Goal: Information Seeking & Learning: Learn about a topic

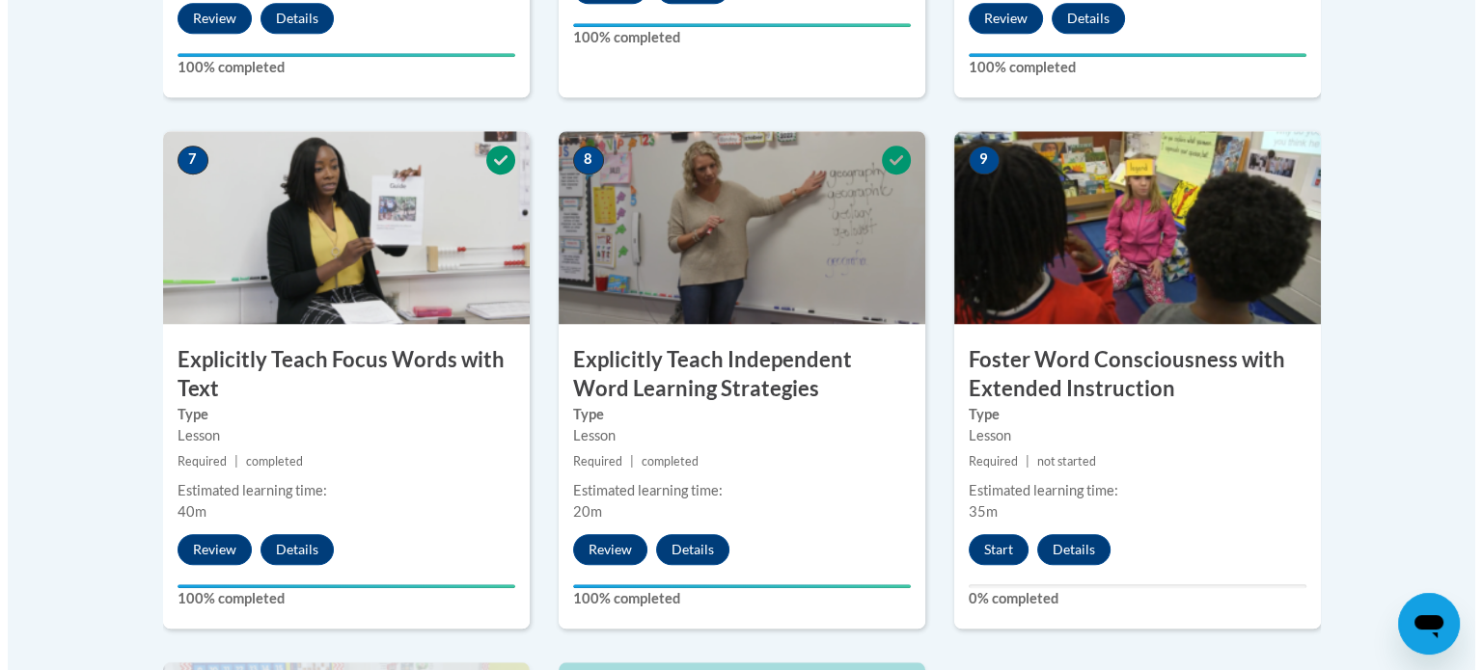
scroll to position [1877, 0]
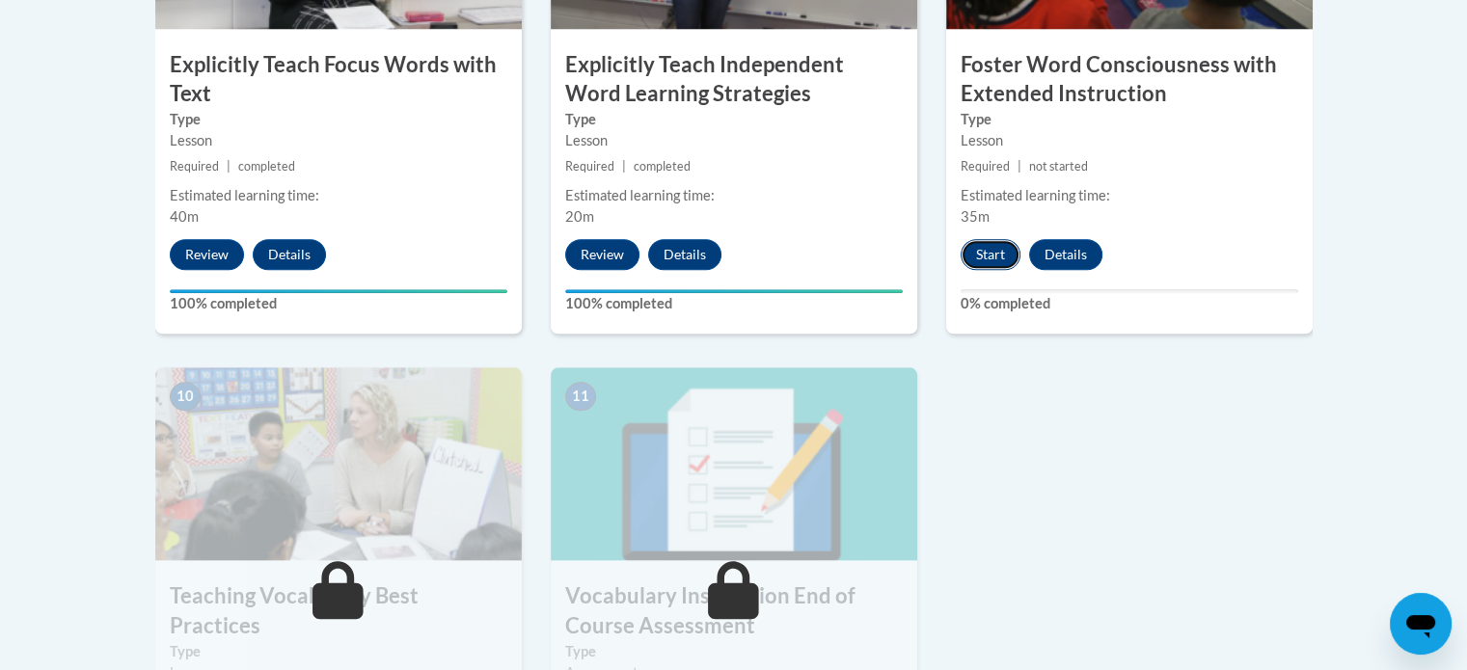
click at [991, 250] on button "Start" at bounding box center [991, 254] width 60 height 31
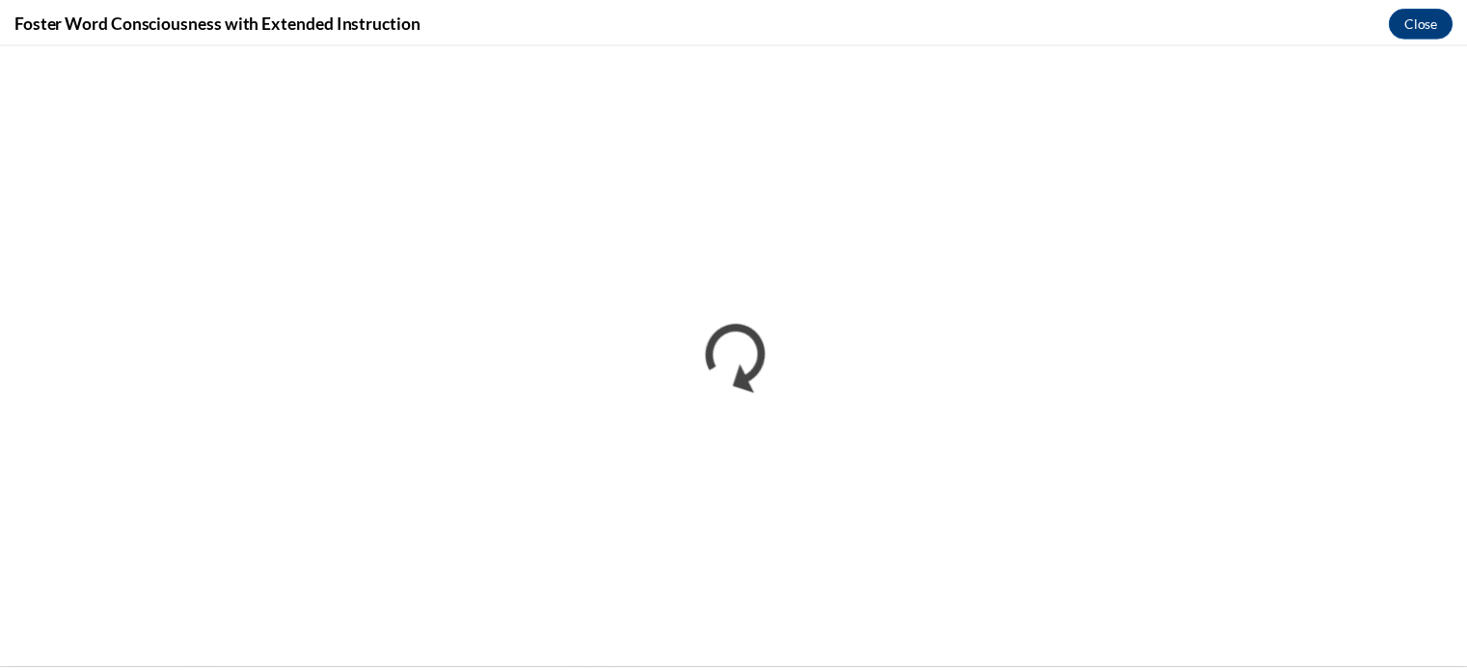
scroll to position [0, 0]
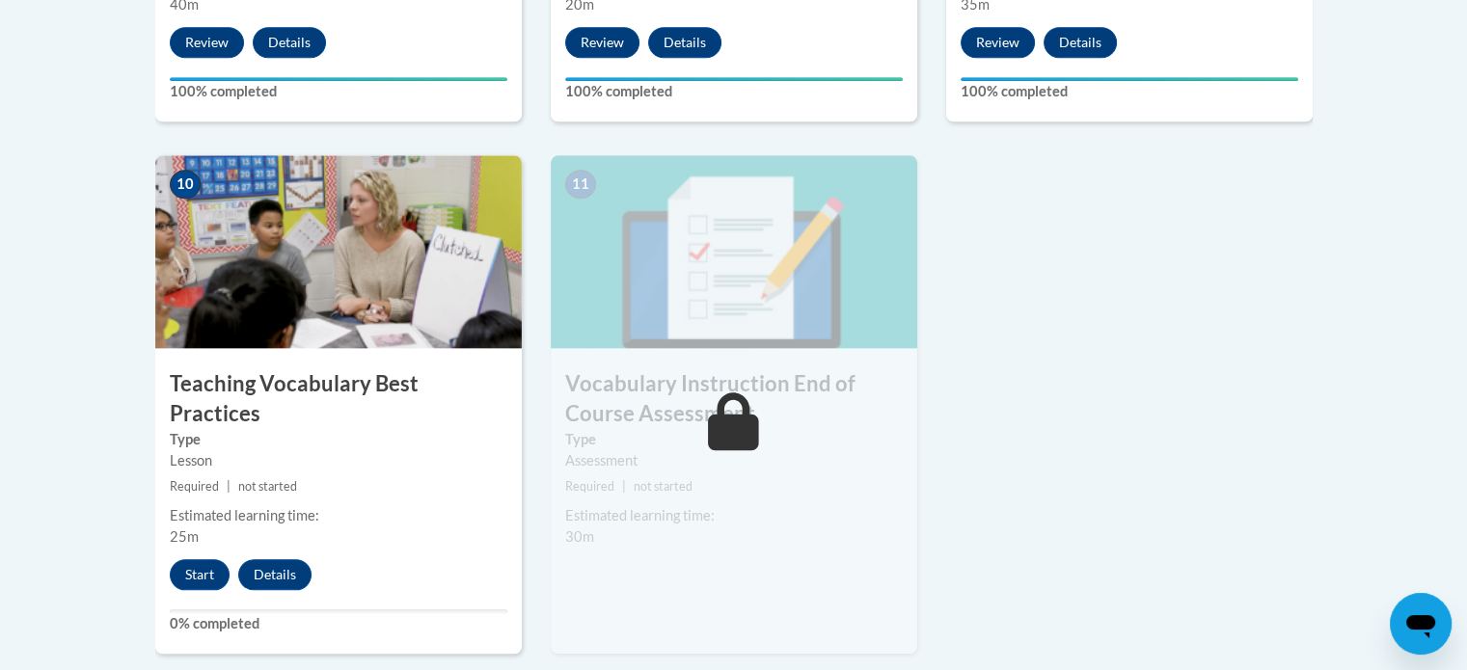
scroll to position [2090, 0]
